Goal: Information Seeking & Learning: Learn about a topic

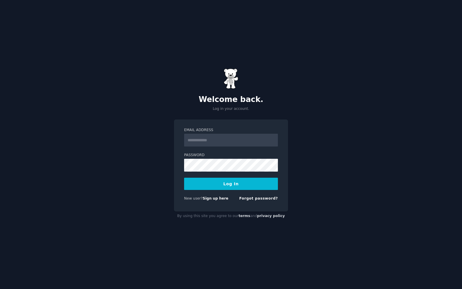
click at [236, 141] on input "Email Address" at bounding box center [231, 140] width 94 height 13
click at [228, 141] on input "Email Address" at bounding box center [231, 140] width 94 height 13
click at [218, 140] on input "********" at bounding box center [231, 140] width 94 height 13
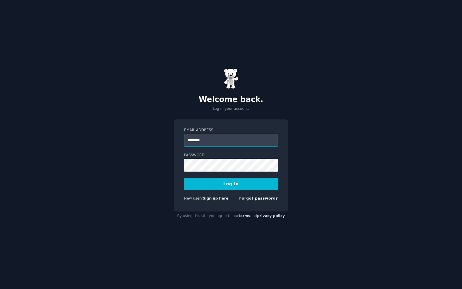
paste input "*******"
type input "**********"
click at [225, 188] on button "Log In" at bounding box center [231, 184] width 94 height 12
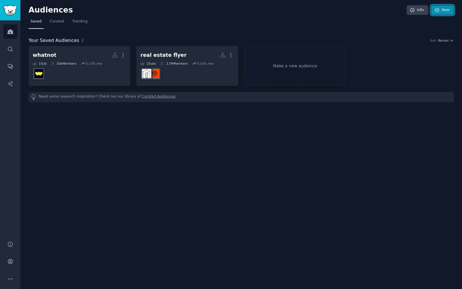
click at [437, 10] on icon at bounding box center [437, 10] width 4 height 4
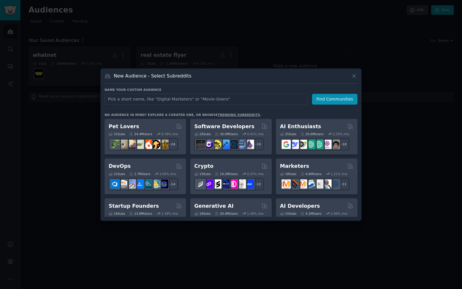
click at [220, 99] on input "text" at bounding box center [206, 99] width 203 height 11
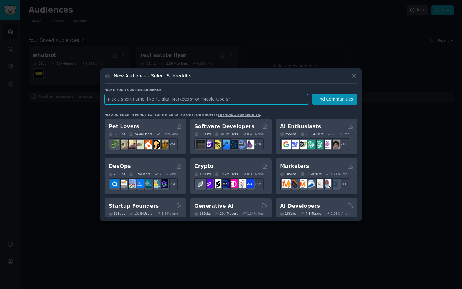
paste input "Simple Commenter"
type input "Simple Commenter"
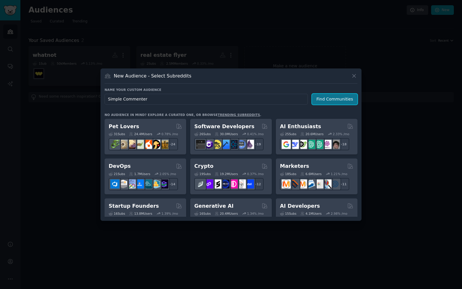
click at [331, 99] on button "Find Communities" at bounding box center [334, 99] width 45 height 11
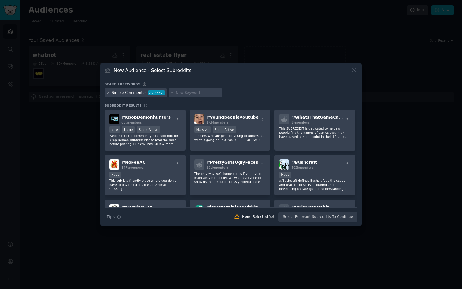
click at [183, 92] on input "text" at bounding box center [198, 92] width 44 height 5
click at [281, 50] on div at bounding box center [231, 144] width 462 height 289
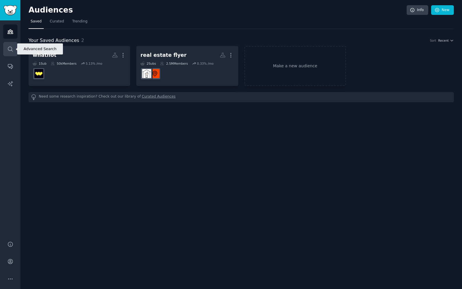
click at [12, 49] on icon "Sidebar" at bounding box center [10, 49] width 6 height 6
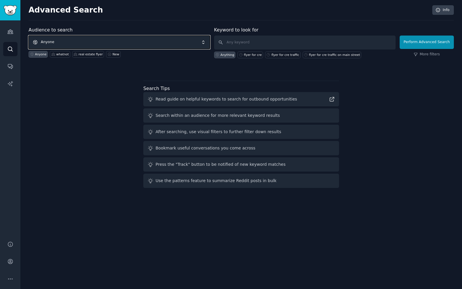
click at [167, 40] on span "Anyone" at bounding box center [119, 42] width 181 height 13
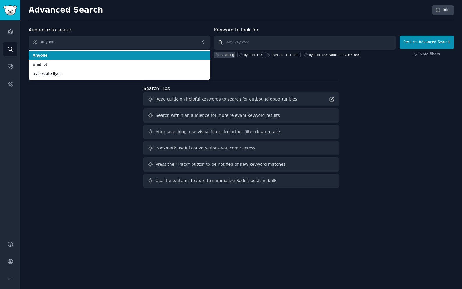
click at [248, 48] on input "text" at bounding box center [304, 43] width 181 height 14
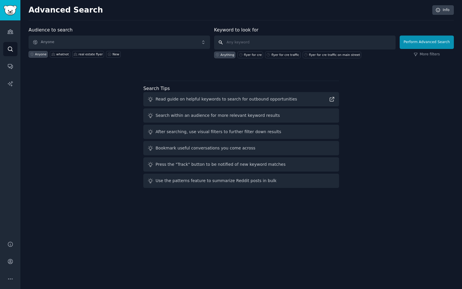
paste input "Simple Commenter"
type input "Simple Commenter"
drag, startPoint x: 443, startPoint y: 45, endPoint x: 317, endPoint y: 38, distance: 125.7
click at [325, 34] on form "Audience to search Anyone Anyone whatnot real estate flyer New Keyword to look …" at bounding box center [241, 43] width 425 height 32
click at [427, 43] on button "Perform Advanced Search" at bounding box center [427, 42] width 54 height 13
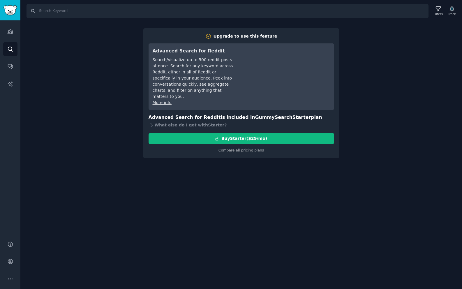
click at [389, 60] on div "Search Filters Track Upgrade to use this feature Advanced Search for Reddit Sea…" at bounding box center [241, 144] width 442 height 289
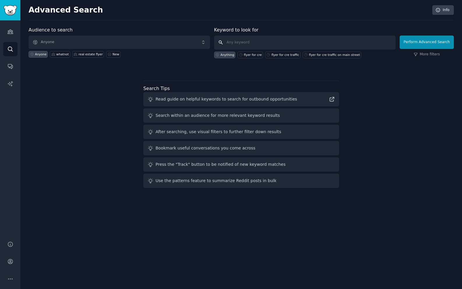
click at [291, 45] on input "text" at bounding box center [304, 43] width 181 height 14
type input "ruttl"
click button "Perform Advanced Search" at bounding box center [427, 42] width 54 height 13
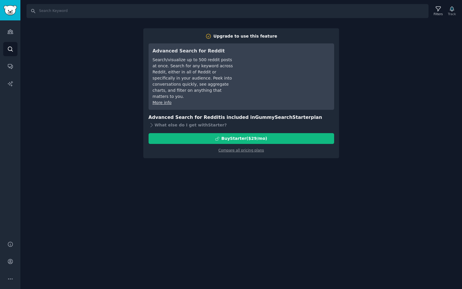
click at [366, 79] on div "Search Filters Track Upgrade to use this feature Advanced Search for Reddit Sea…" at bounding box center [241, 144] width 442 height 289
click at [8, 33] on icon "Sidebar" at bounding box center [10, 32] width 5 height 4
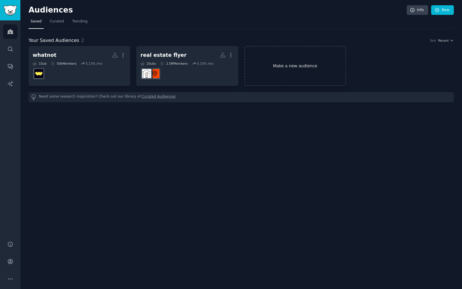
click at [292, 67] on link "Make a new audience" at bounding box center [295, 66] width 102 height 40
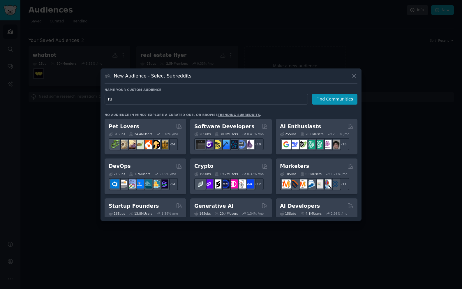
type input "r"
type input "[DOMAIN_NAME]"
click button "Find Communities" at bounding box center [334, 99] width 45 height 11
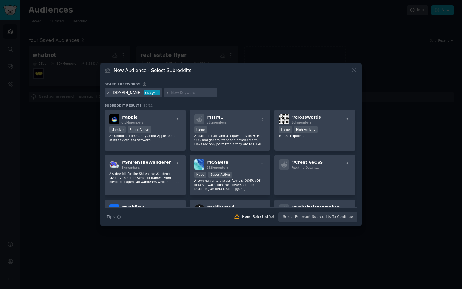
click at [171, 93] on input "text" at bounding box center [193, 92] width 44 height 5
paste input "Simple Commenter"
click at [172, 93] on input "Simple Commenter" at bounding box center [193, 92] width 44 height 5
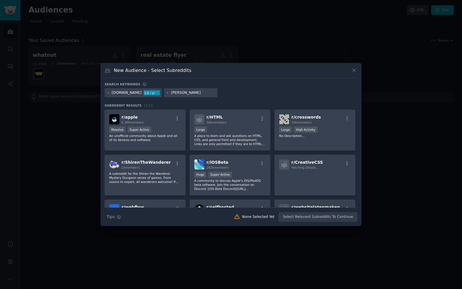
type input "ruttl"
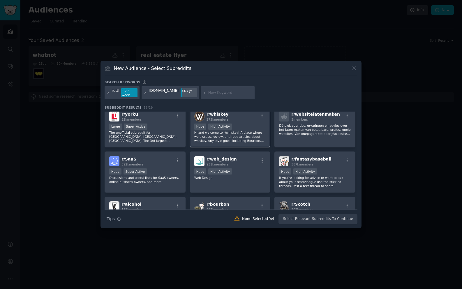
scroll to position [161, 0]
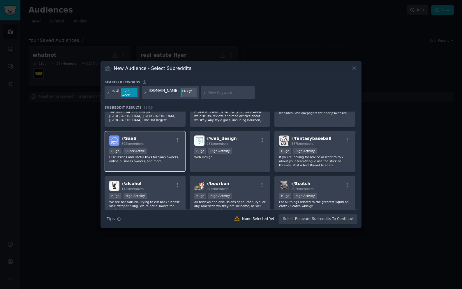
click at [166, 152] on div "Huge Super Active" at bounding box center [145, 151] width 72 height 7
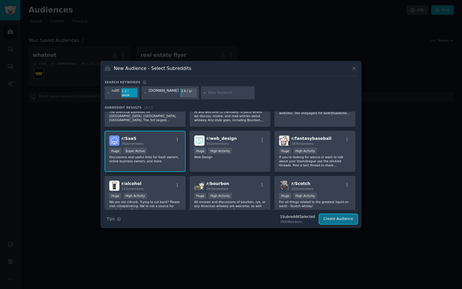
click at [340, 218] on button "Create Audience" at bounding box center [338, 219] width 38 height 10
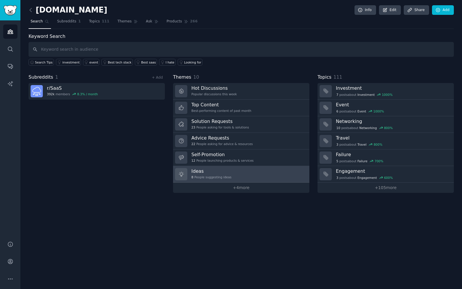
click at [294, 175] on link "Ideas 8 People suggesting ideas" at bounding box center [241, 174] width 136 height 17
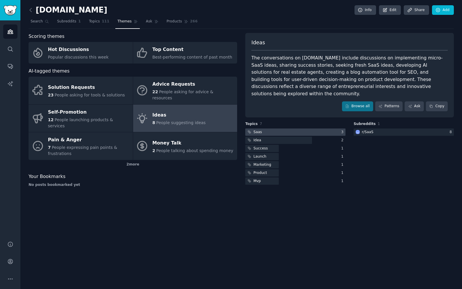
click at [274, 128] on div at bounding box center [295, 131] width 100 height 7
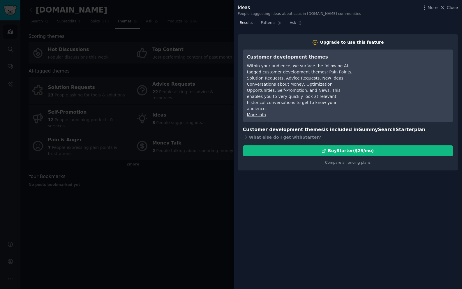
click at [190, 193] on div at bounding box center [231, 144] width 462 height 289
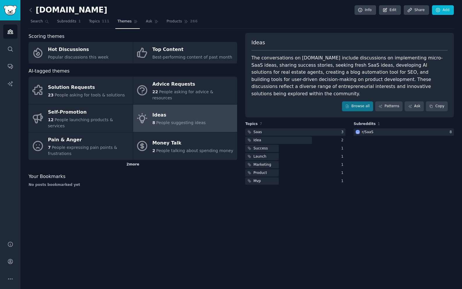
click at [151, 160] on div "2 more" at bounding box center [133, 164] width 209 height 9
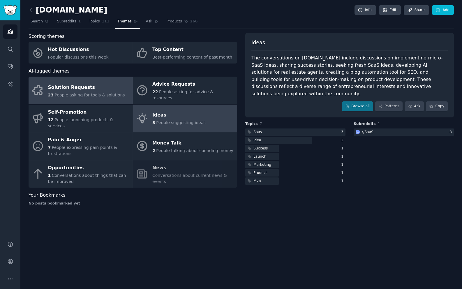
click at [63, 84] on div "Solution Requests" at bounding box center [86, 87] width 77 height 9
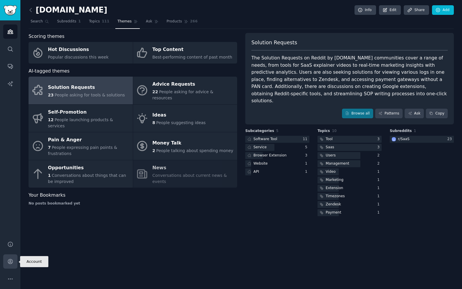
click at [9, 259] on icon "Sidebar" at bounding box center [10, 261] width 6 height 6
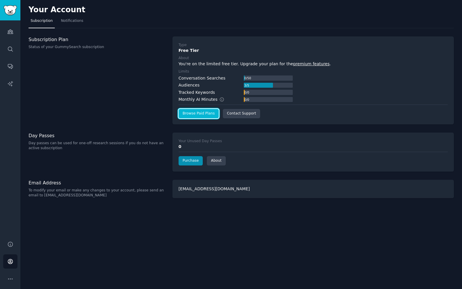
click at [192, 112] on link "Browse Paid Plans" at bounding box center [199, 113] width 40 height 9
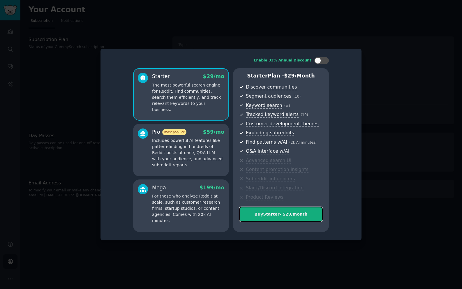
click at [267, 218] on button "Buy Starter - $ 29 /month" at bounding box center [281, 214] width 84 height 15
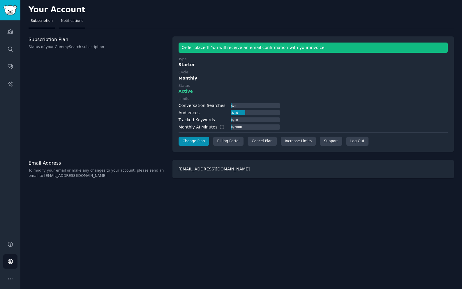
click at [63, 25] on link "Notifications" at bounding box center [72, 22] width 27 height 12
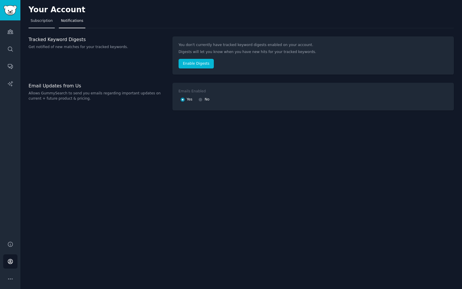
click at [49, 24] on link "Subscription" at bounding box center [42, 22] width 26 height 12
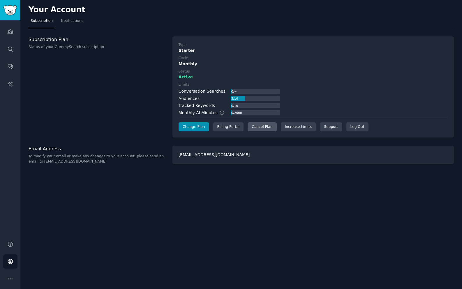
click at [260, 129] on div "Cancel Plan" at bounding box center [262, 126] width 29 height 9
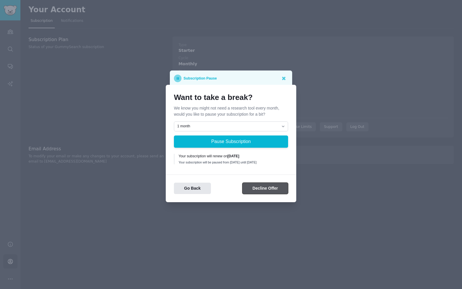
drag, startPoint x: 265, startPoint y: 190, endPoint x: 251, endPoint y: 186, distance: 14.4
click at [251, 186] on button "Decline Offer" at bounding box center [265, 188] width 46 height 11
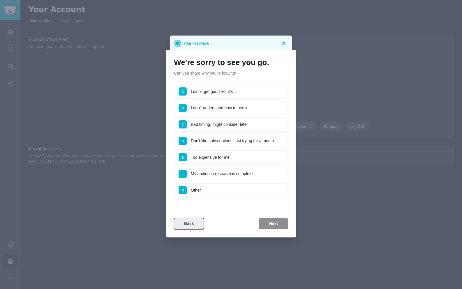
click at [198, 221] on button "Back" at bounding box center [189, 223] width 30 height 11
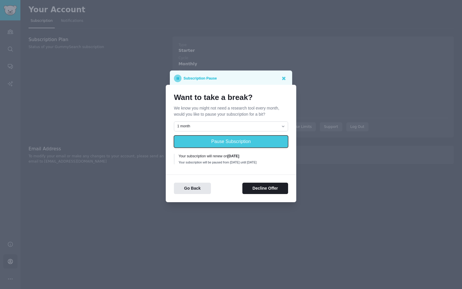
click at [236, 140] on button "Pause Subscription" at bounding box center [231, 141] width 114 height 12
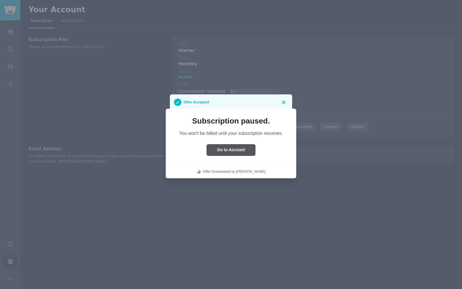
click at [241, 151] on button "Go to Account" at bounding box center [231, 149] width 48 height 11
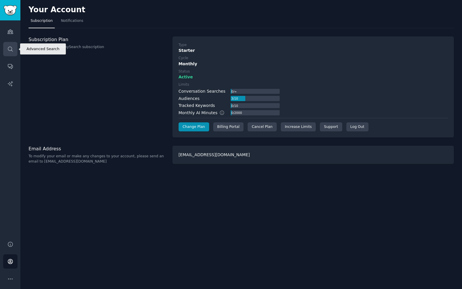
click at [11, 46] on icon "Sidebar" at bounding box center [10, 49] width 6 height 6
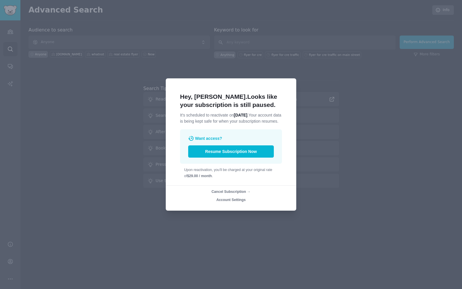
click at [281, 52] on div at bounding box center [231, 144] width 462 height 289
click at [232, 158] on button "Resume Subscription Now" at bounding box center [231, 151] width 86 height 12
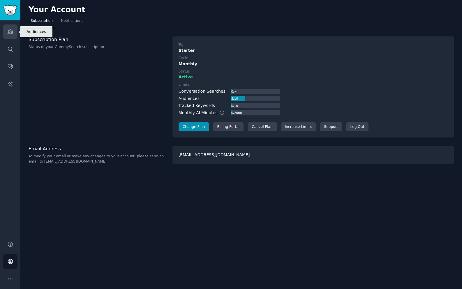
click at [12, 35] on link "Audiences" at bounding box center [10, 31] width 14 height 14
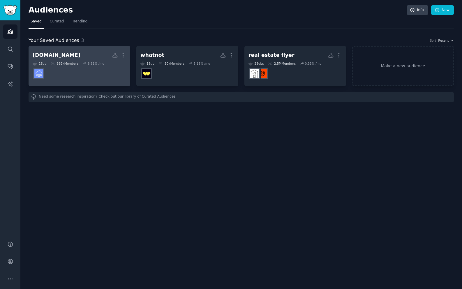
click at [74, 77] on dd "r/SaaS" at bounding box center [80, 74] width 94 height 16
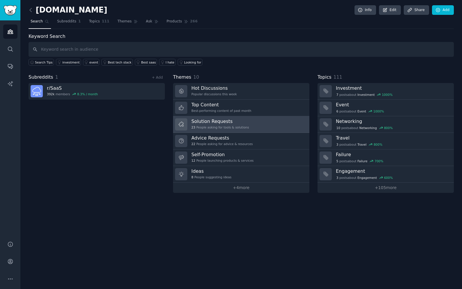
click at [226, 117] on link "Solution Requests 23 People asking for tools & solutions" at bounding box center [241, 124] width 136 height 17
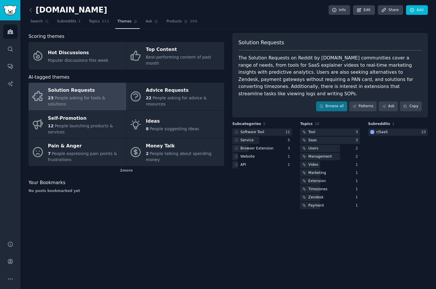
click at [80, 91] on div "Solution Requests" at bounding box center [85, 90] width 75 height 9
click at [105, 86] on div "Solution Requests" at bounding box center [85, 90] width 75 height 9
click at [343, 102] on link "Browse all" at bounding box center [331, 106] width 31 height 10
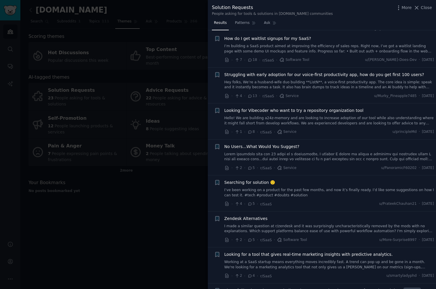
scroll to position [9, 0]
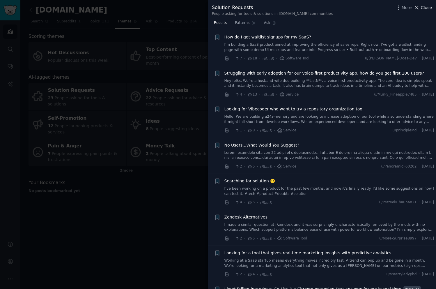
click at [427, 7] on span "Close" at bounding box center [426, 8] width 11 height 6
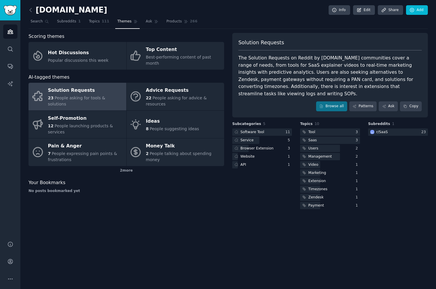
drag, startPoint x: 77, startPoint y: 12, endPoint x: 74, endPoint y: 9, distance: 3.3
click at [74, 9] on div "markup.io Info Edit Share Add" at bounding box center [229, 11] width 400 height 12
click at [64, 10] on h2 "[DOMAIN_NAME]" at bounding box center [68, 10] width 79 height 9
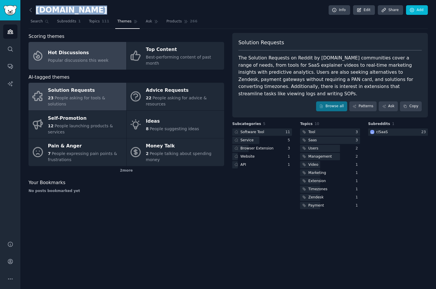
click at [76, 50] on div "Hot Discussions" at bounding box center [78, 52] width 61 height 9
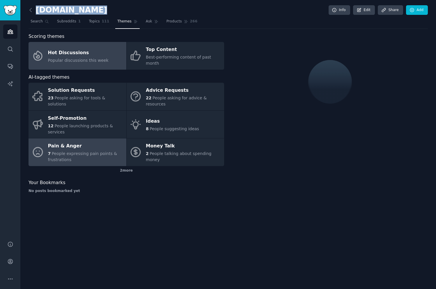
click at [88, 152] on div "7 People expressing pain points & frustrations" at bounding box center [85, 157] width 75 height 12
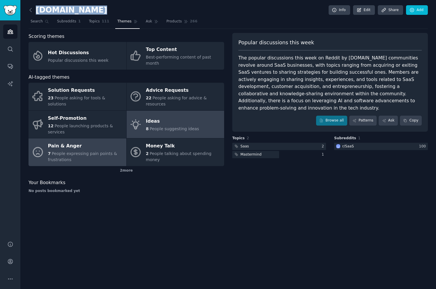
click at [188, 117] on div "Ideas" at bounding box center [172, 121] width 53 height 9
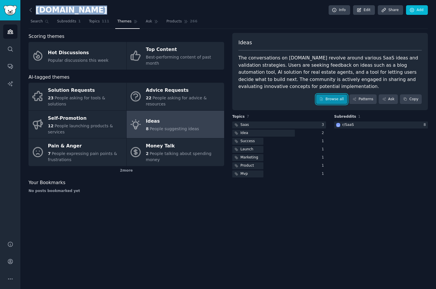
click at [341, 98] on link "Browse all" at bounding box center [331, 99] width 31 height 10
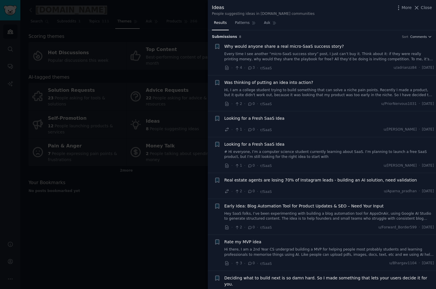
scroll to position [8, 0]
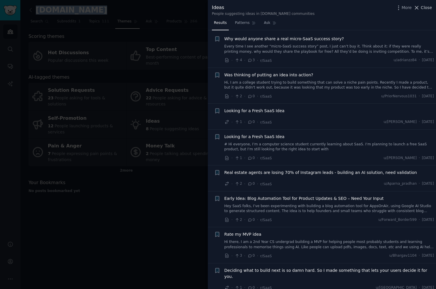
click at [428, 7] on span "Close" at bounding box center [426, 8] width 11 height 6
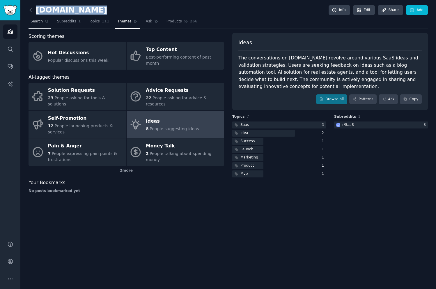
click at [36, 22] on span "Search" at bounding box center [37, 21] width 12 height 5
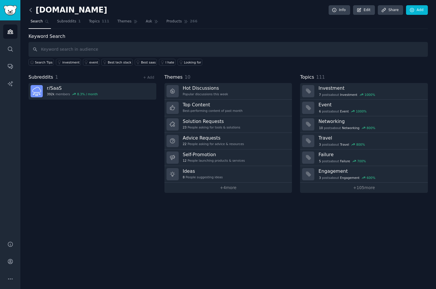
click at [32, 10] on icon at bounding box center [31, 10] width 6 height 6
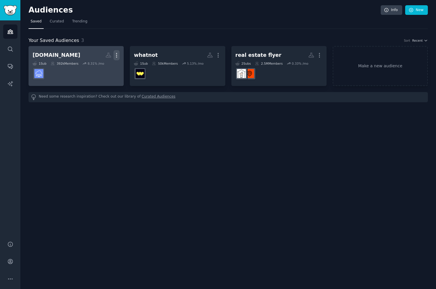
click at [119, 54] on icon "button" at bounding box center [117, 55] width 6 height 6
click at [105, 72] on div "Delete" at bounding box center [97, 67] width 28 height 12
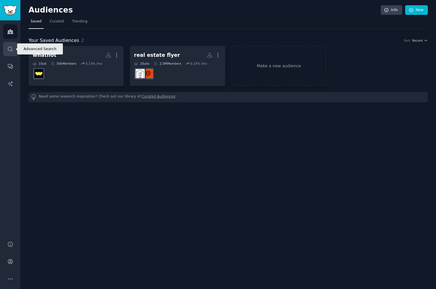
click at [7, 46] on icon "Sidebar" at bounding box center [10, 49] width 6 height 6
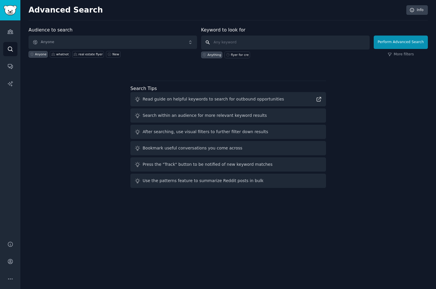
click at [224, 45] on input "text" at bounding box center [285, 43] width 169 height 14
drag, startPoint x: 235, startPoint y: 44, endPoint x: 185, endPoint y: 36, distance: 51.1
click at [185, 36] on form "Audience to search Anyone Anyone whatnot real estate flyer New Keyword to look …" at bounding box center [229, 43] width 400 height 32
type input "[DOMAIN_NAME]"
click button "Perform Advanced Search" at bounding box center [401, 42] width 54 height 13
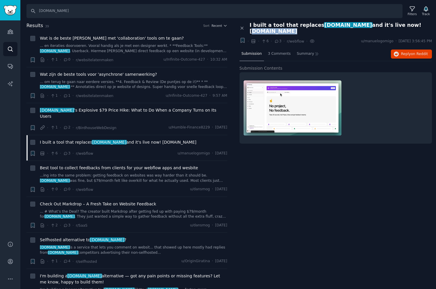
drag, startPoint x: 419, startPoint y: 27, endPoint x: 382, endPoint y: 27, distance: 37.3
click at [382, 27] on div "I built a tool that replaces [DOMAIN_NAME] and it's live now! [DOMAIN_NAME]" at bounding box center [341, 28] width 183 height 12
copy span "[DOMAIN_NAME]"
click at [426, 52] on span "on Reddit" at bounding box center [419, 54] width 17 height 4
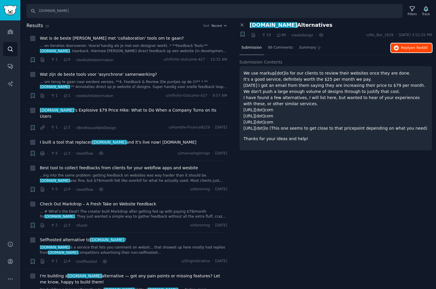
click at [404, 47] on span "Reply on Reddit" at bounding box center [414, 47] width 27 height 5
